Goal: Task Accomplishment & Management: Manage account settings

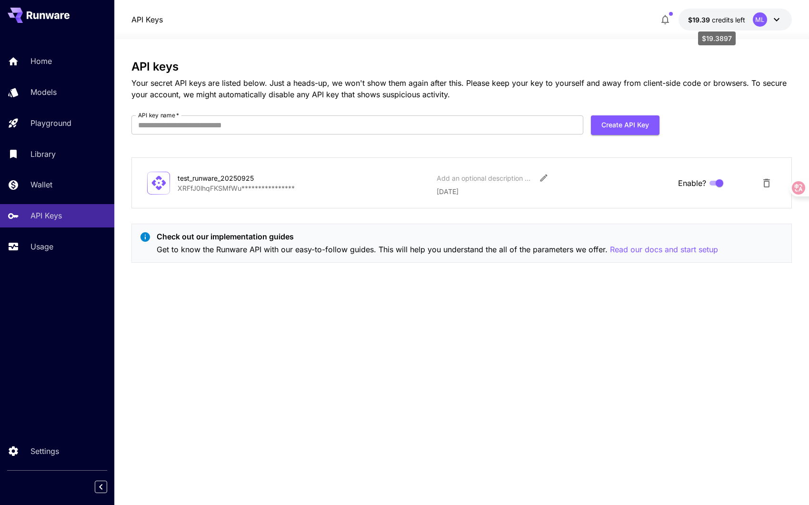
click at [706, 24] on p "$19.39 credits left" at bounding box center [716, 20] width 57 height 10
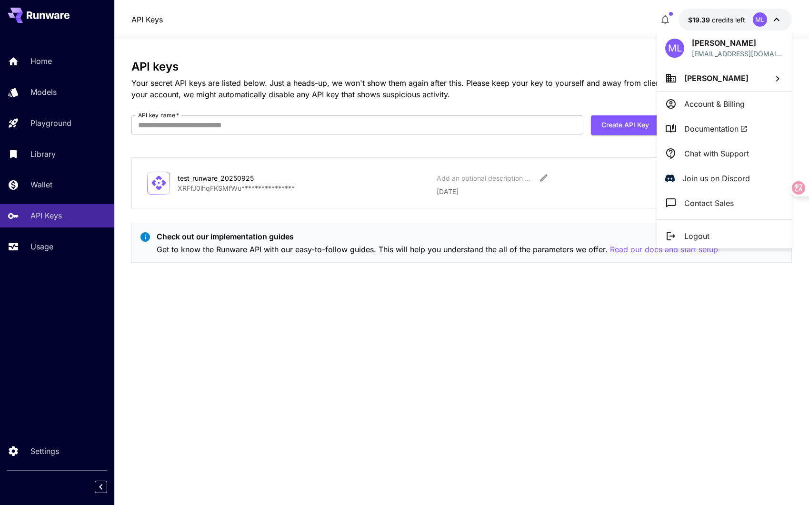
click at [678, 53] on div "ML" at bounding box center [675, 48] width 19 height 19
click at [667, 19] on div at bounding box center [404, 252] width 809 height 505
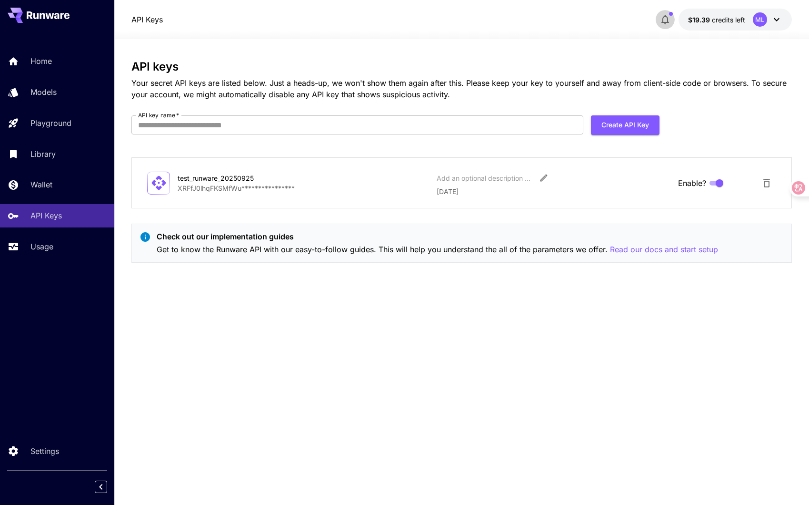
click at [667, 19] on icon "button" at bounding box center [665, 19] width 11 height 11
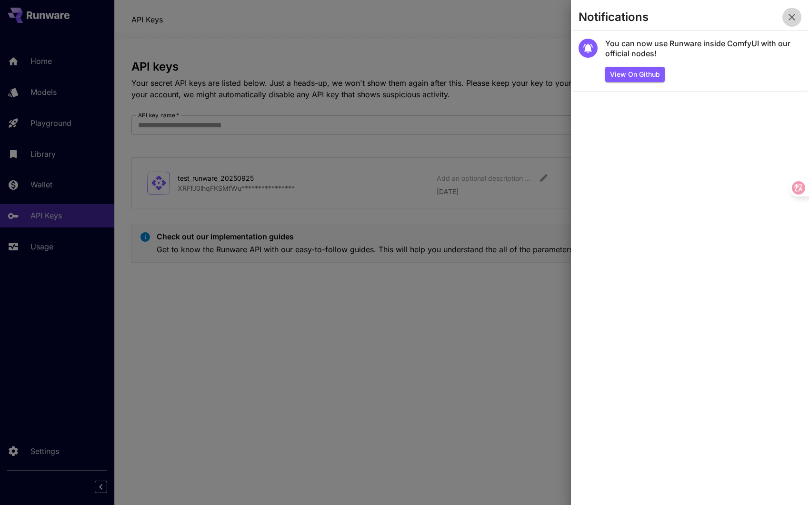
click at [794, 17] on icon "button" at bounding box center [792, 16] width 11 height 11
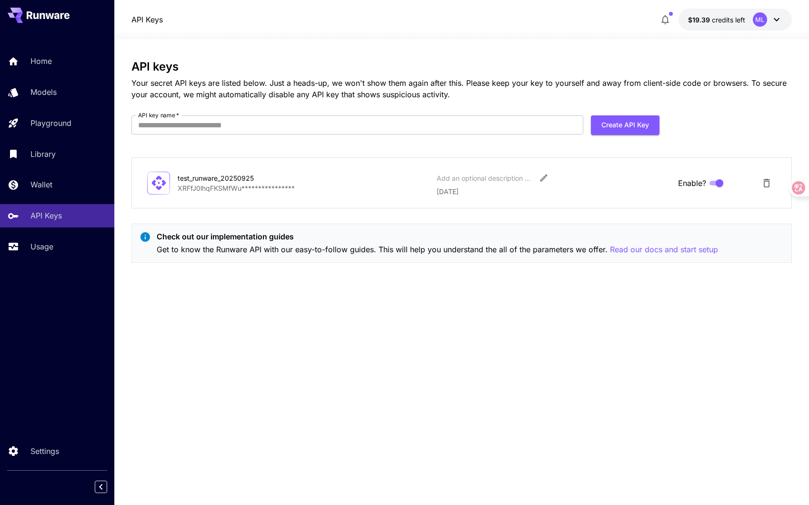
click at [777, 21] on icon at bounding box center [776, 19] width 11 height 11
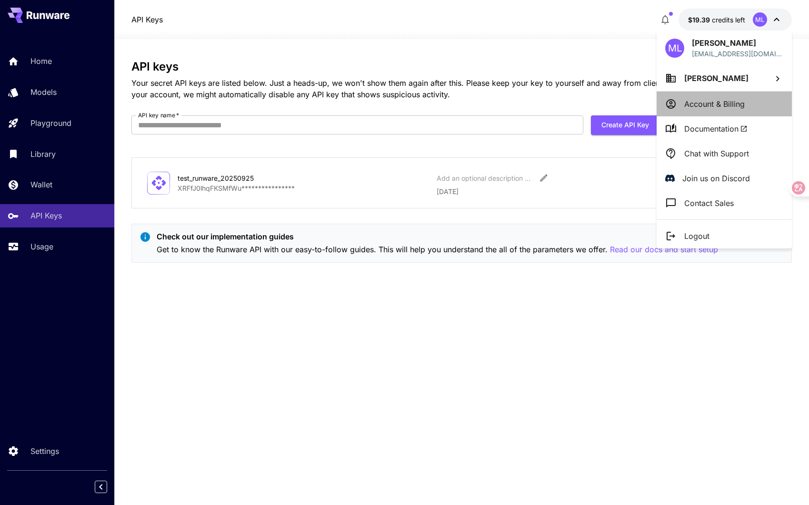
click at [724, 109] on p "Account & Billing" at bounding box center [715, 103] width 61 height 11
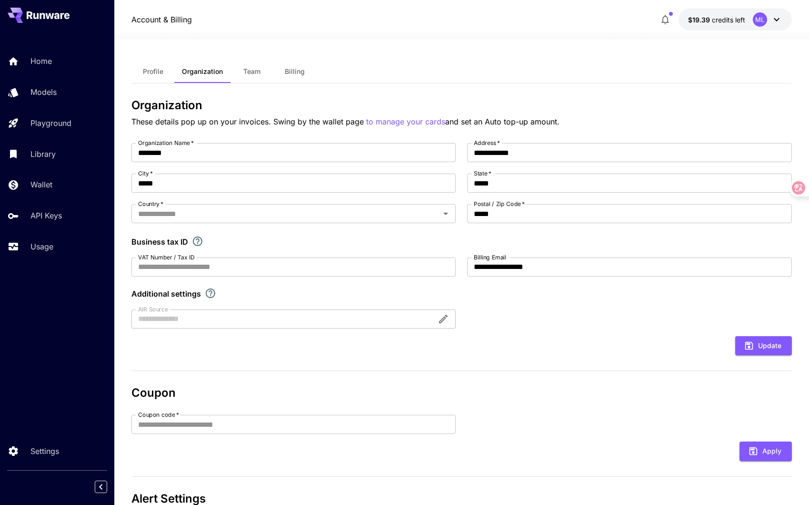
type input "**********"
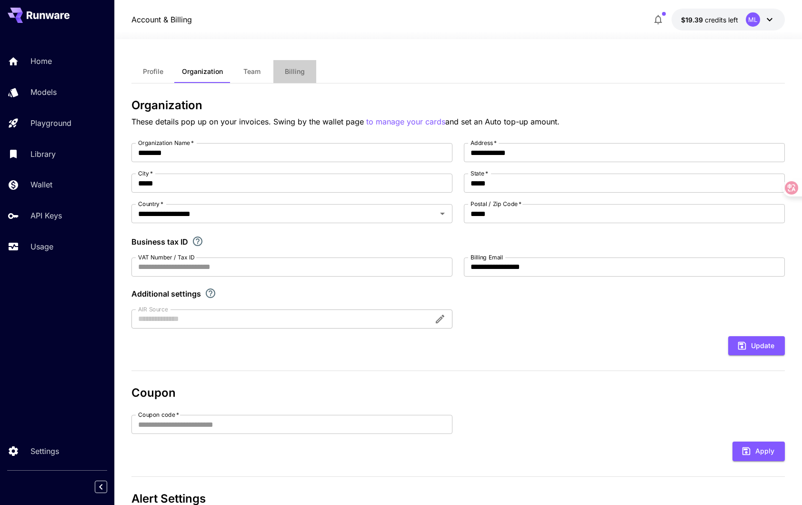
click at [288, 76] on button "Billing" at bounding box center [294, 71] width 43 height 23
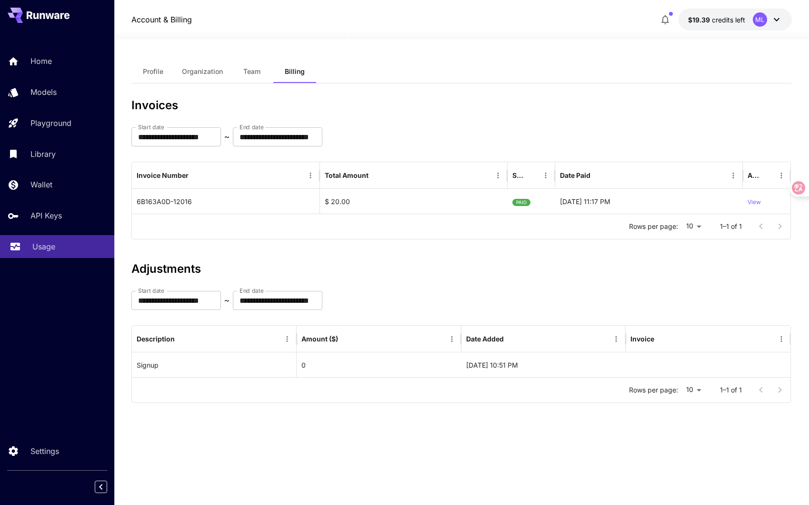
click at [46, 242] on p "Usage" at bounding box center [43, 246] width 23 height 11
